Goal: Transaction & Acquisition: Purchase product/service

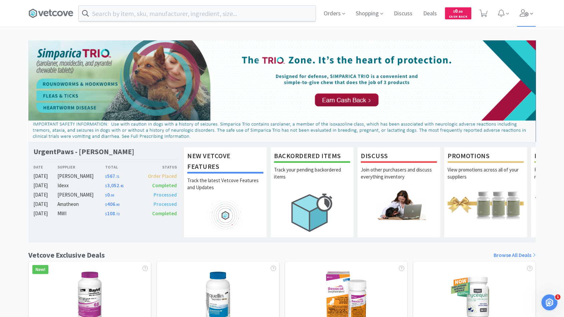
click at [528, 15] on icon at bounding box center [523, 12] width 9 height 7
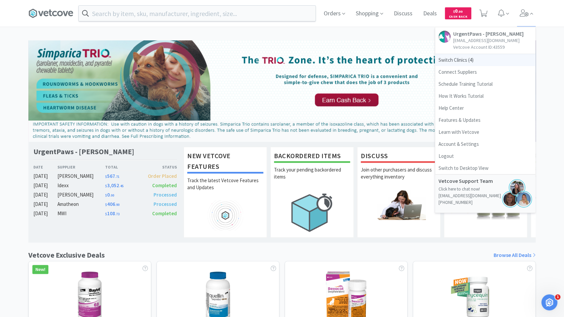
click at [492, 60] on span "Switch Clinics ( 4 )" at bounding box center [485, 60] width 100 height 12
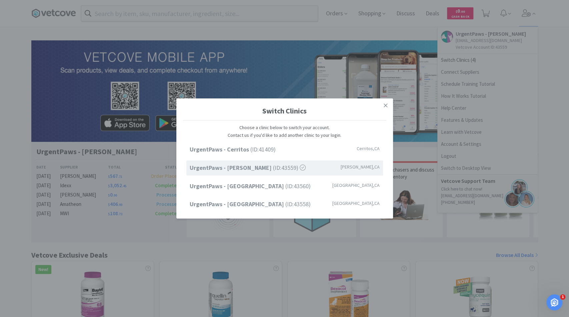
click at [391, 35] on div "Switch Clinics Choose a clinic below to switch your account. Contact us if you'…" at bounding box center [284, 158] width 569 height 317
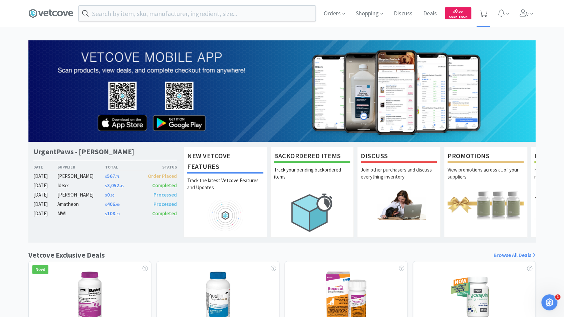
click at [481, 10] on icon at bounding box center [483, 13] width 8 height 7
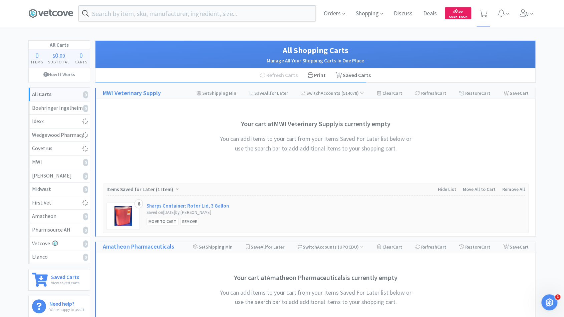
select select "1"
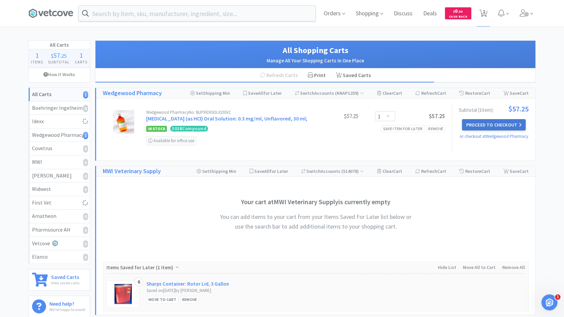
click at [467, 127] on button "Proceed to Checkout" at bounding box center [493, 124] width 63 height 11
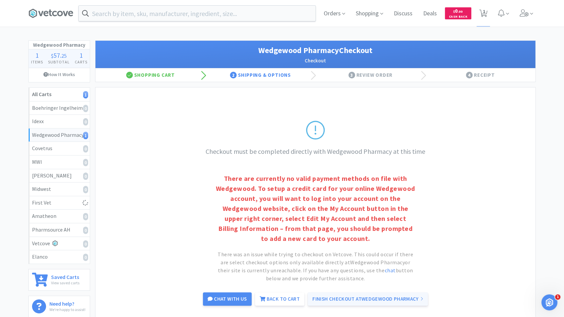
click at [382, 298] on link "Finish Checkout at Wedgewood Pharmacy" at bounding box center [368, 298] width 120 height 13
click at [122, 155] on div "Checkout must be completed directly with Wedgewood Pharmacy at this time There …" at bounding box center [315, 213] width 440 height 252
click at [530, 13] on icon at bounding box center [531, 14] width 3 height 6
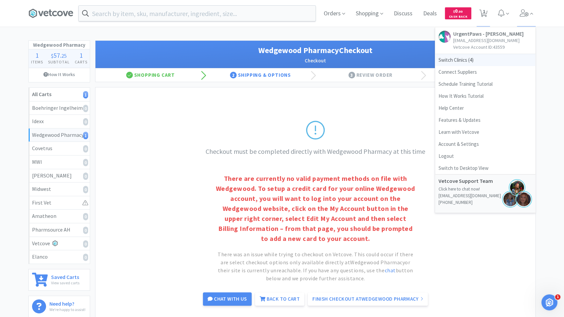
click at [468, 61] on span "Switch Clinics ( 4 )" at bounding box center [485, 60] width 100 height 12
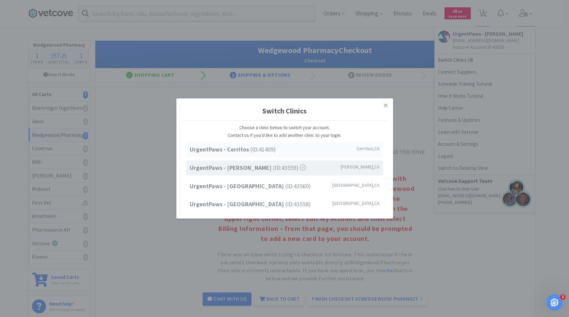
click at [278, 149] on div "UrgentPaws - Cerritos (ID: 41409 ) [GEOGRAPHIC_DATA] , [GEOGRAPHIC_DATA]" at bounding box center [284, 149] width 197 height 15
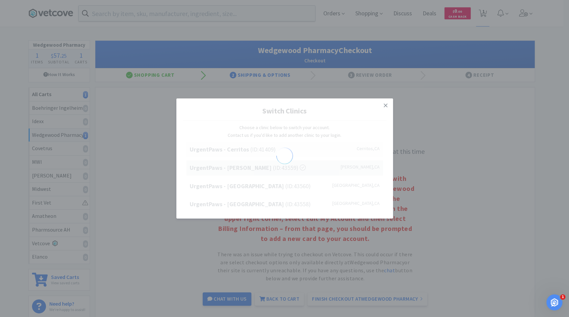
click at [278, 149] on div at bounding box center [285, 156] width 17 height 19
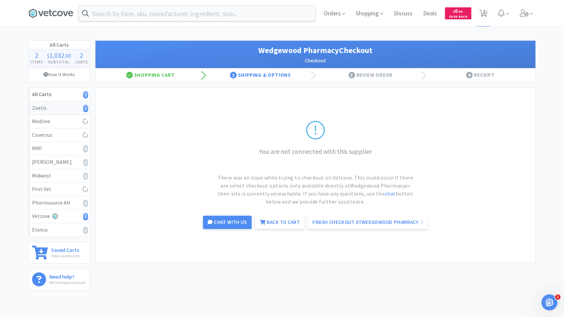
click at [62, 107] on div "Zoetis 1" at bounding box center [59, 108] width 54 height 9
select select "1"
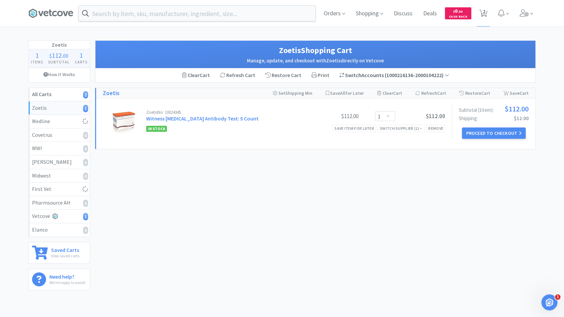
click at [424, 77] on span "( 1000216136-2000104222 )" at bounding box center [416, 75] width 65 height 7
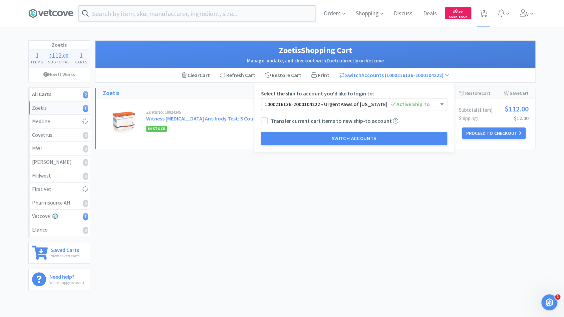
click at [440, 105] on span at bounding box center [442, 103] width 8 height 11
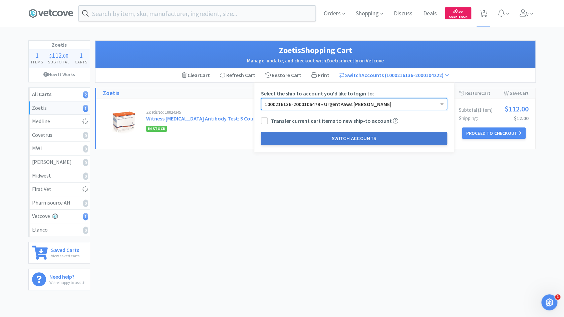
click at [381, 137] on button "Switch Accounts" at bounding box center [354, 138] width 186 height 13
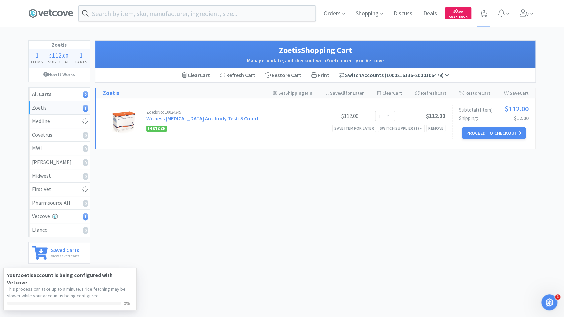
click at [391, 76] on span "( 1000216136-2000106479 )" at bounding box center [416, 75] width 65 height 7
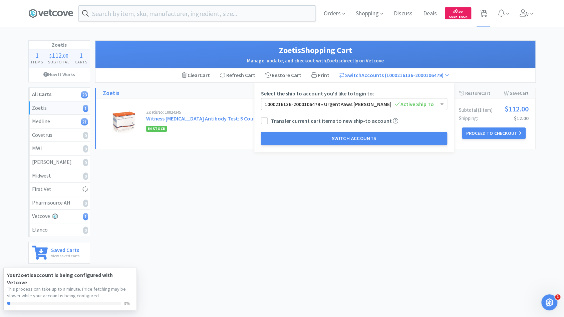
click at [269, 119] on span "Transfer current cart items to new ship-to account" at bounding box center [329, 120] width 137 height 7
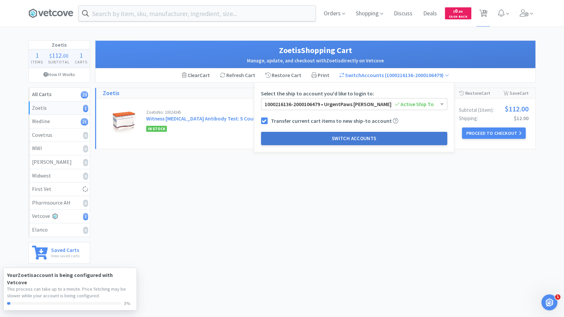
click at [275, 142] on button "Switch Accounts" at bounding box center [354, 138] width 186 height 13
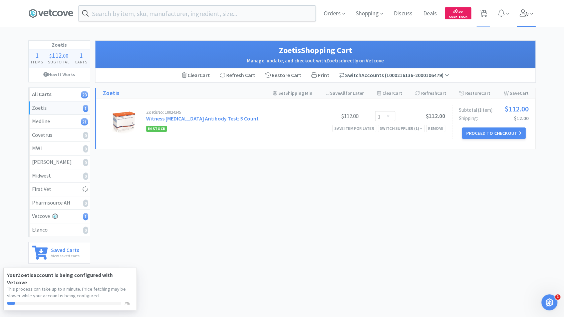
click at [523, 10] on icon at bounding box center [523, 12] width 9 height 7
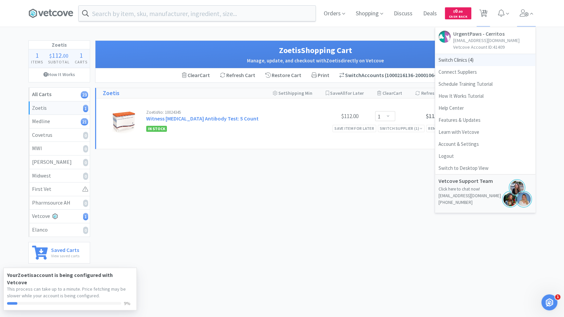
click at [454, 62] on span "Switch Clinics ( 4 )" at bounding box center [485, 60] width 100 height 12
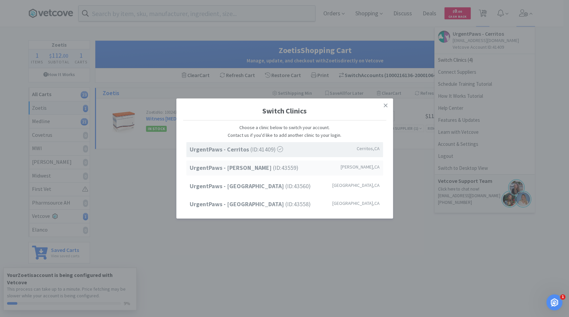
click at [239, 169] on strong "UrgentPaws - Duarte" at bounding box center [231, 168] width 83 height 8
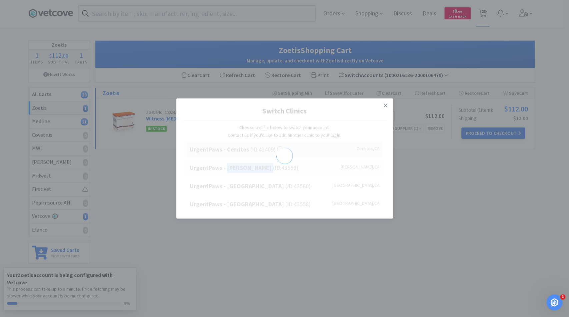
click at [239, 169] on strong "UrgentPaws - Duarte" at bounding box center [231, 168] width 83 height 8
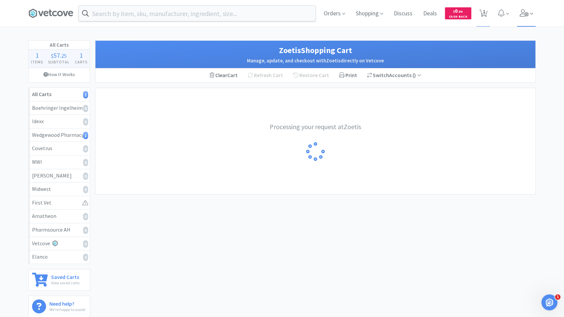
click at [526, 20] on span at bounding box center [526, 13] width 19 height 27
